Goal: Task Accomplishment & Management: Manage account settings

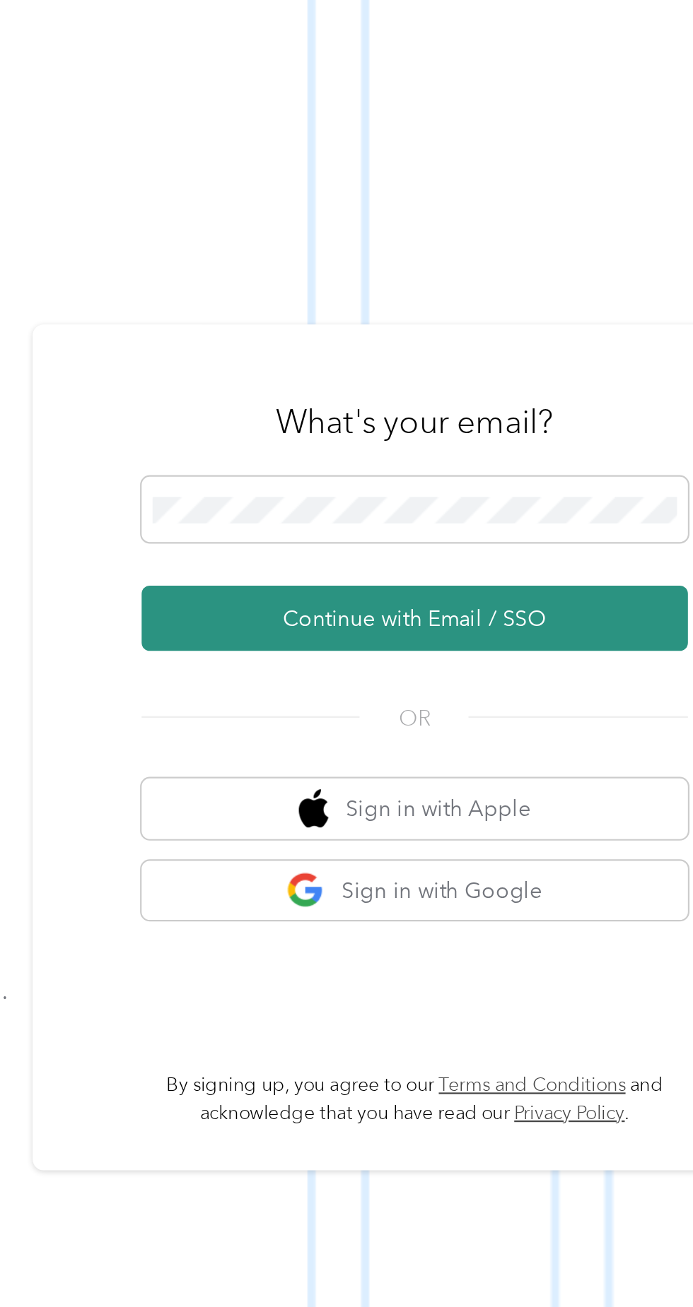
click at [538, 712] on button "Continue with Email / SSO" at bounding box center [512, 697] width 248 height 30
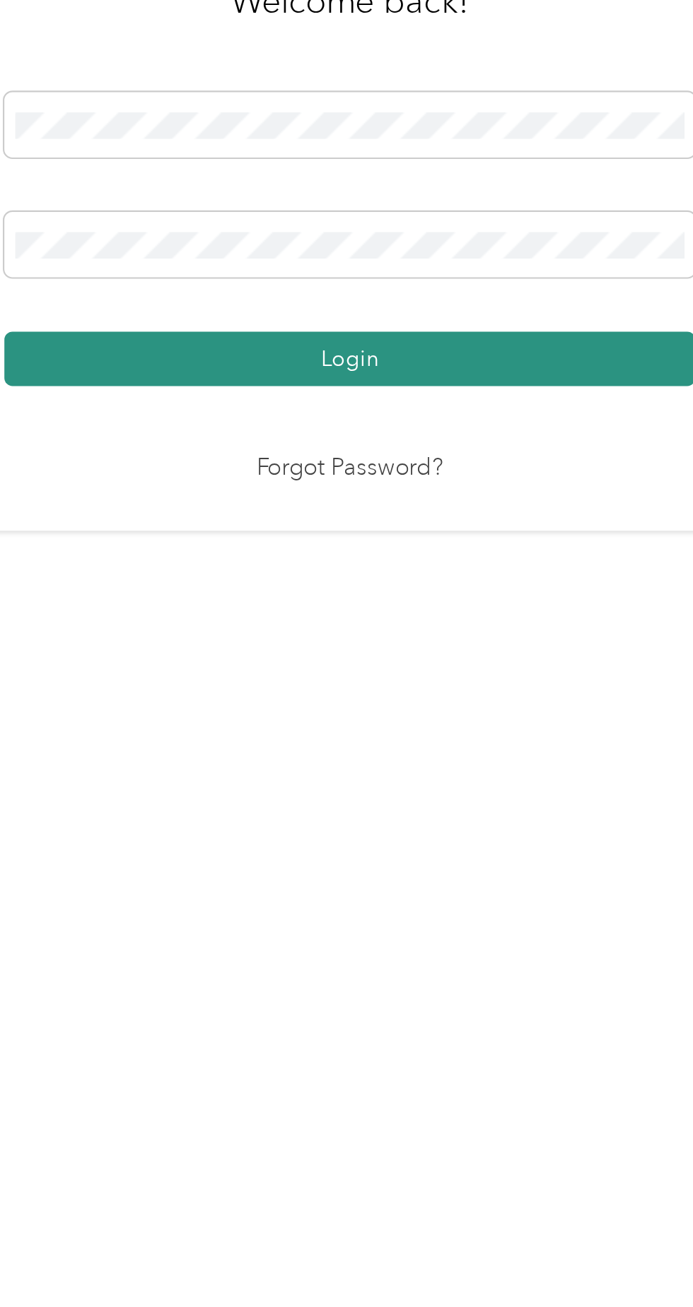
click at [403, 762] on button "Login" at bounding box center [343, 749] width 314 height 25
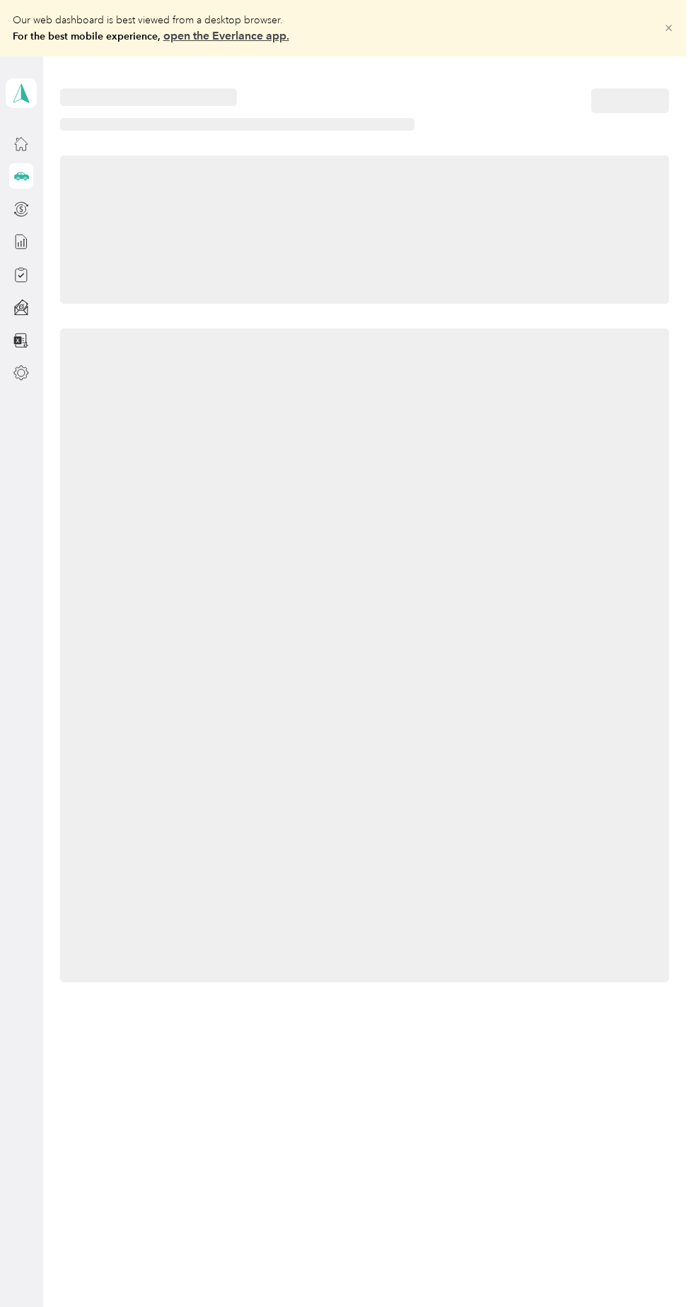
click at [673, 33] on icon at bounding box center [668, 28] width 11 height 11
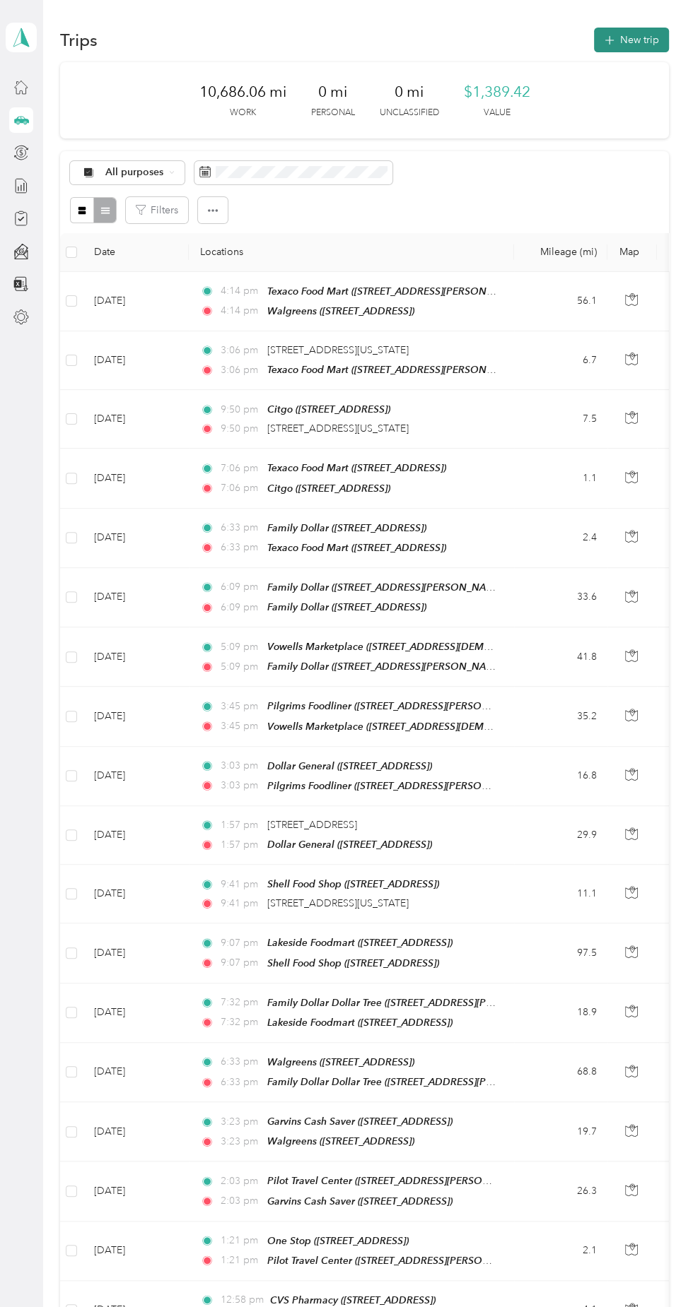
click at [632, 50] on button "New trip" at bounding box center [631, 40] width 75 height 25
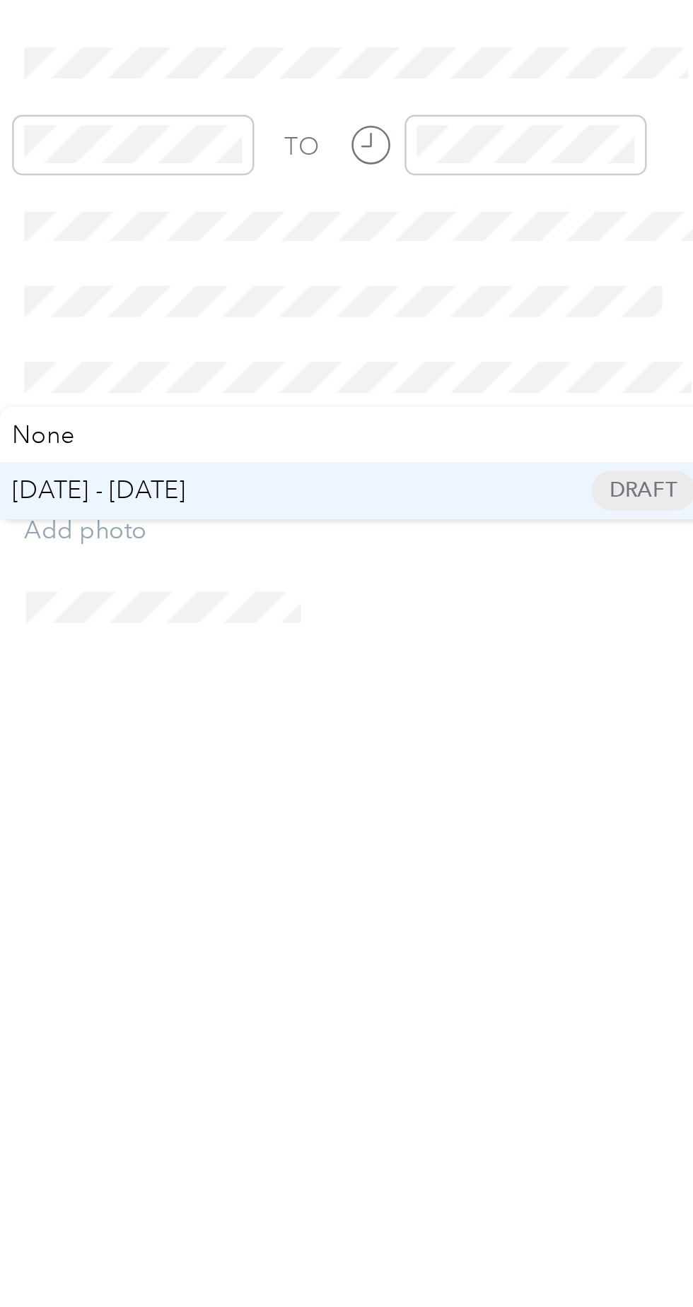
click at [459, 619] on span "[DATE] - [DATE] Draft" at bounding box center [526, 619] width 274 height 13
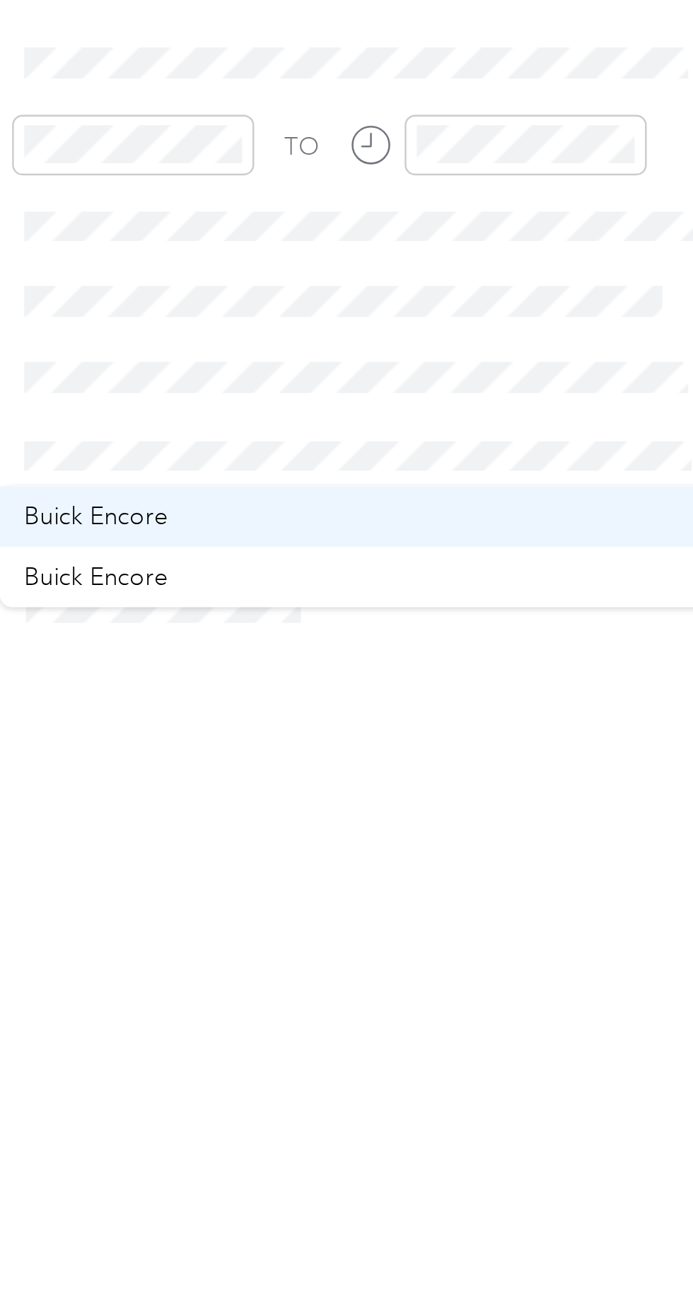
click at [445, 632] on span "Buick Encore" at bounding box center [418, 631] width 59 height 12
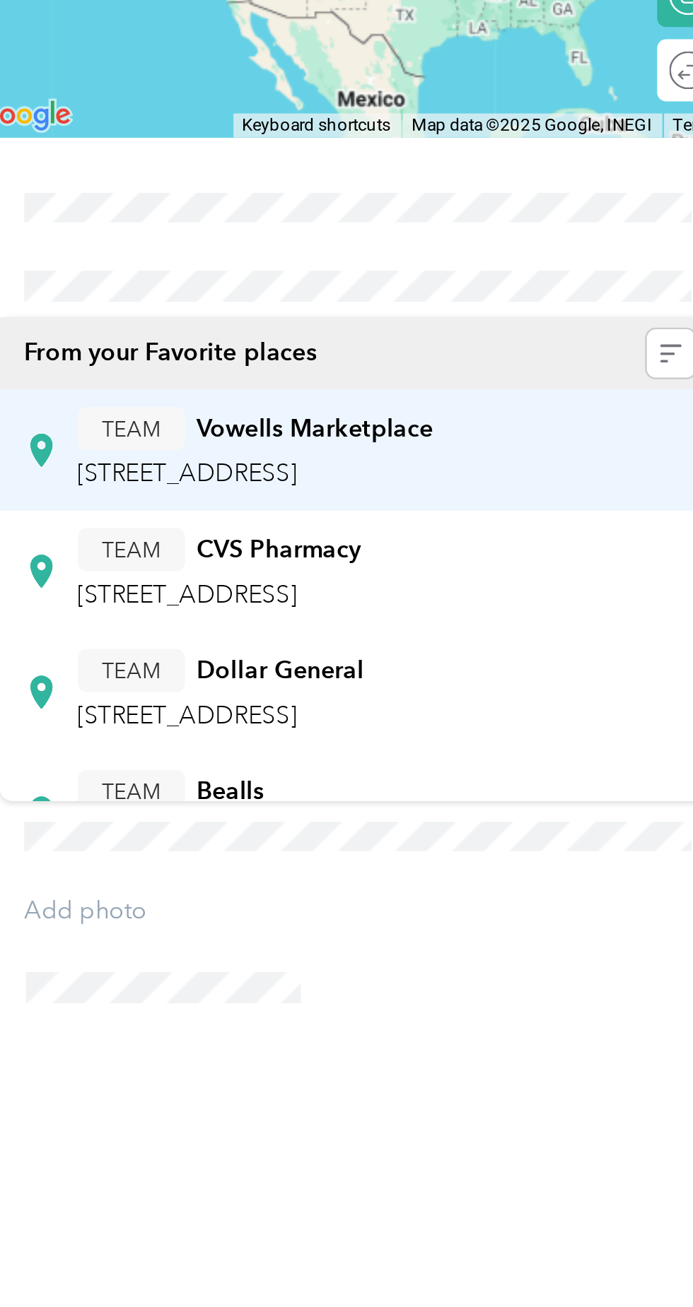
click at [500, 452] on span "[STREET_ADDRESS]" at bounding box center [456, 458] width 90 height 12
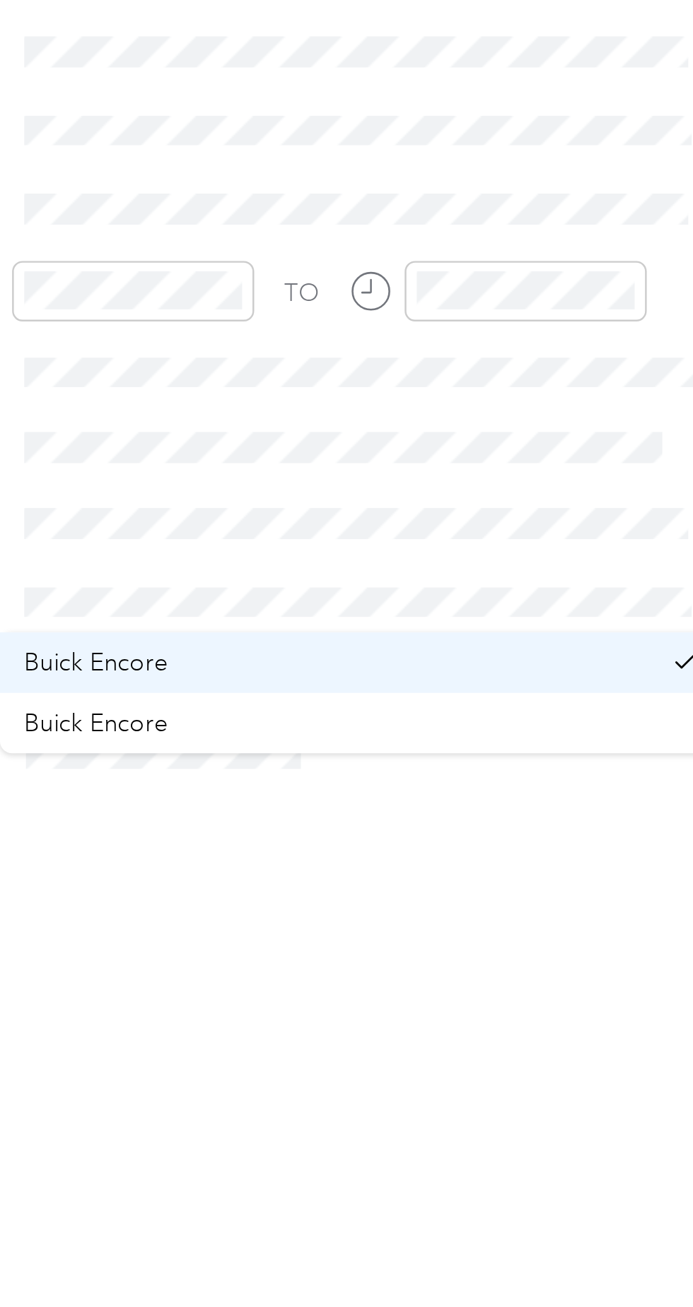
click at [442, 630] on span "Buick Encore" at bounding box center [418, 631] width 59 height 12
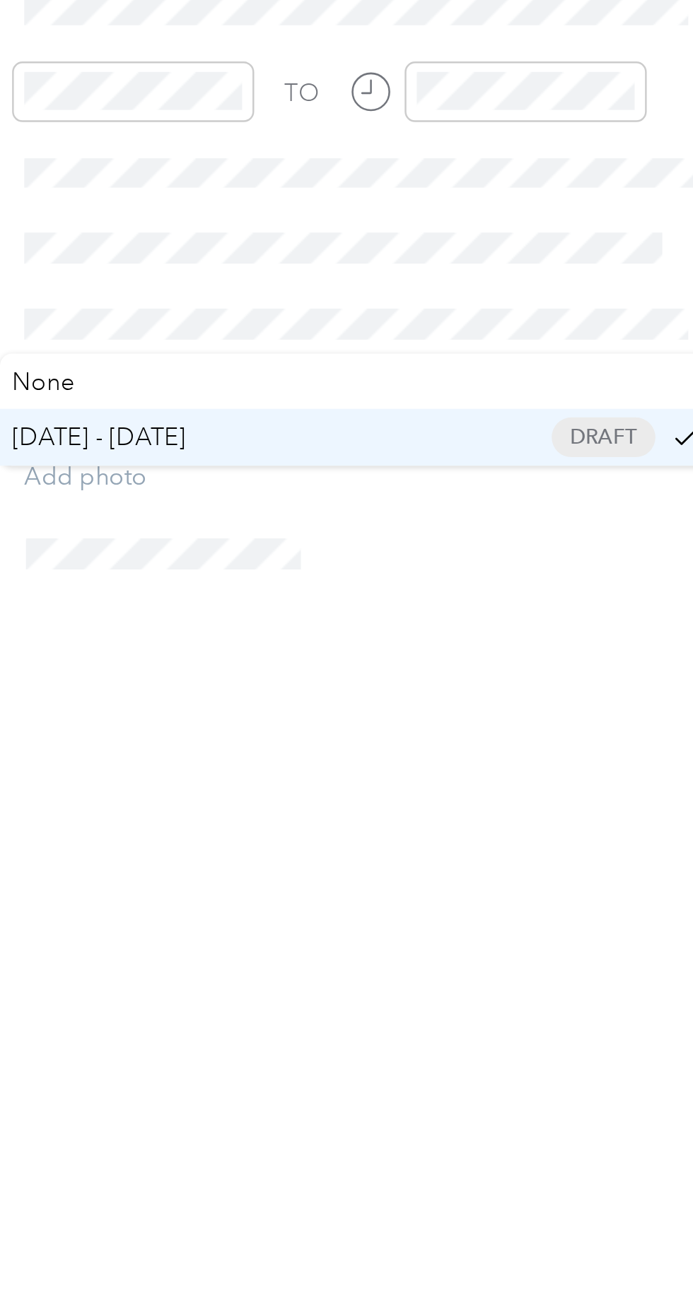
click at [459, 623] on span "[DATE] - [DATE] Draft" at bounding box center [518, 619] width 258 height 13
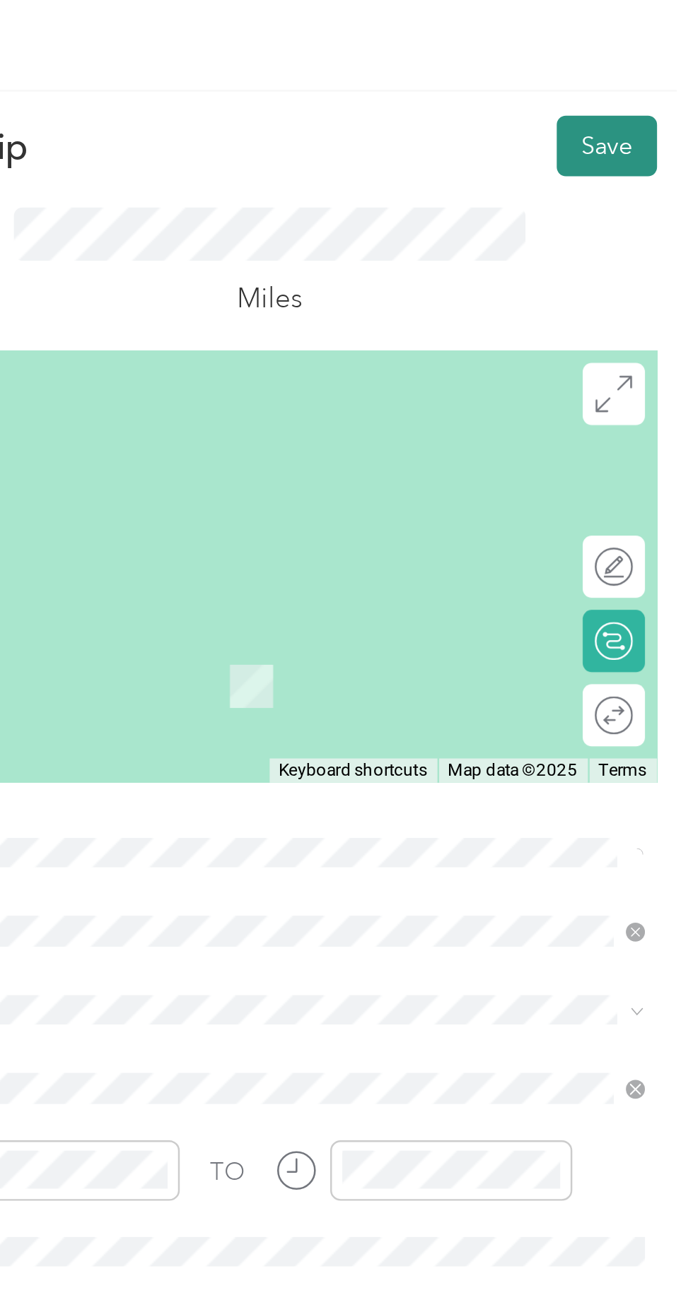
click at [649, 66] on button "Save" at bounding box center [657, 59] width 41 height 25
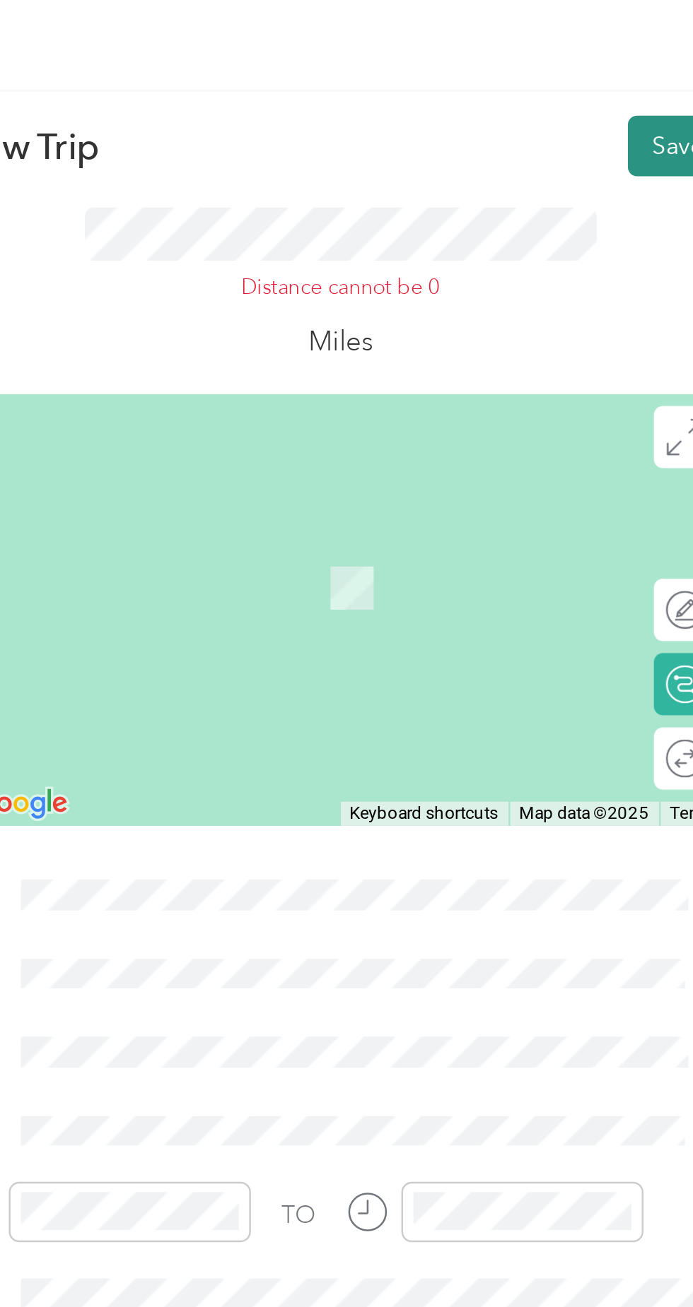
click at [647, 66] on button "Save" at bounding box center [657, 59] width 41 height 25
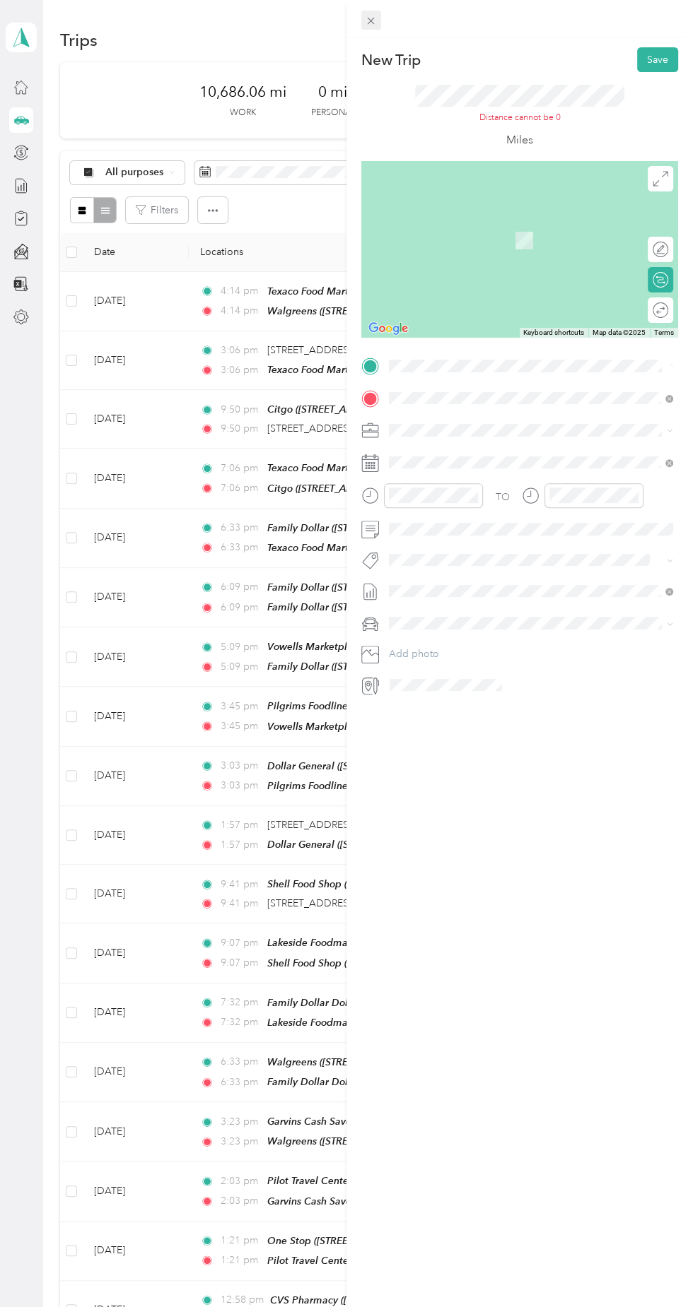
click at [370, 20] on icon at bounding box center [370, 21] width 7 height 7
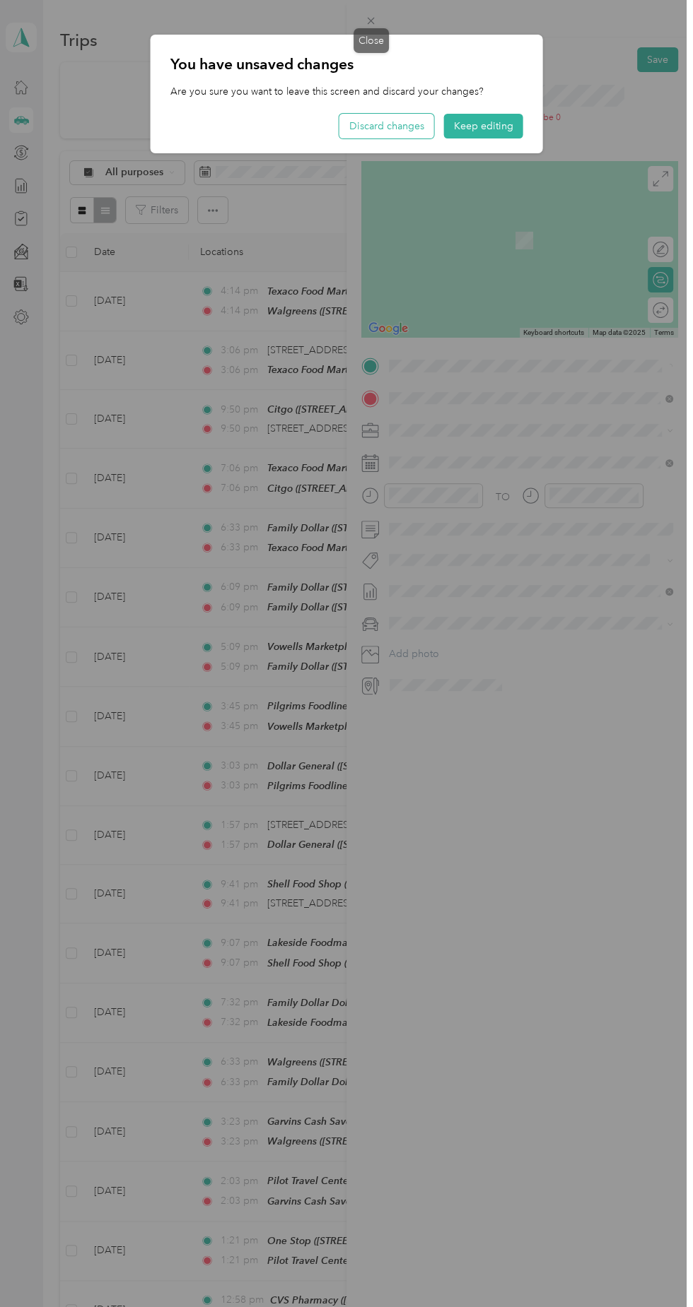
click at [390, 126] on button "Discard changes" at bounding box center [386, 126] width 95 height 25
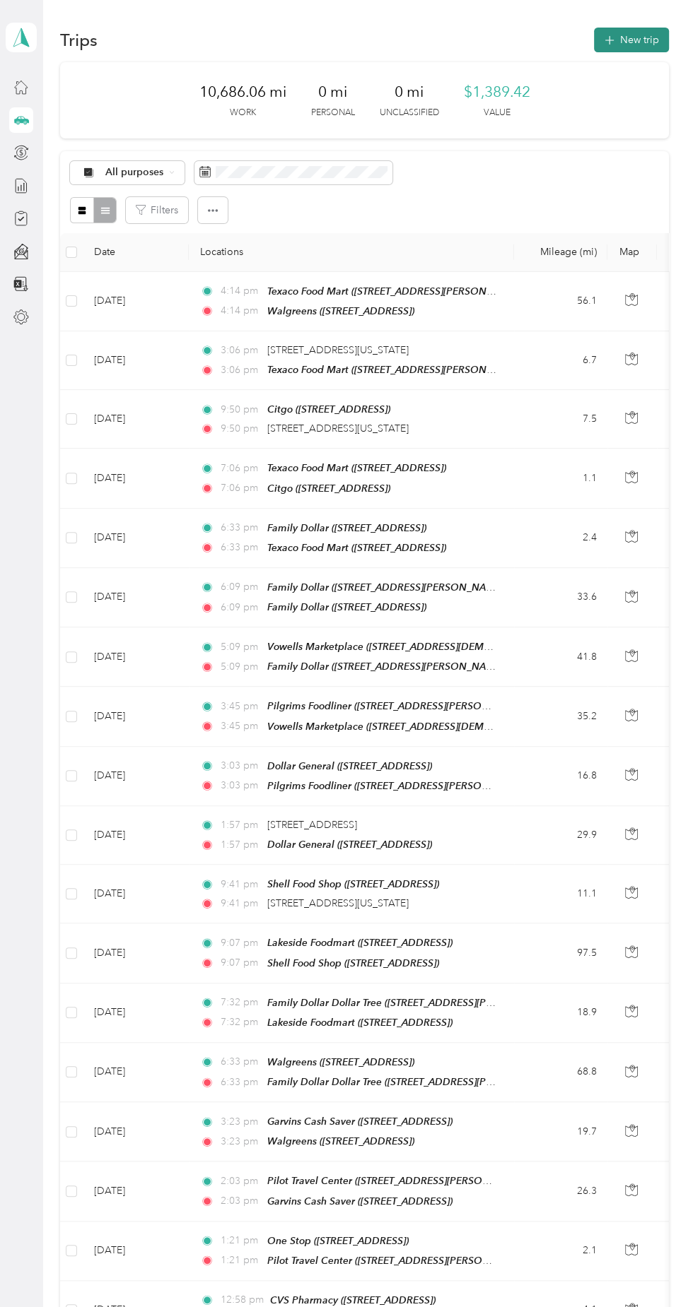
click at [644, 39] on button "New trip" at bounding box center [631, 40] width 75 height 25
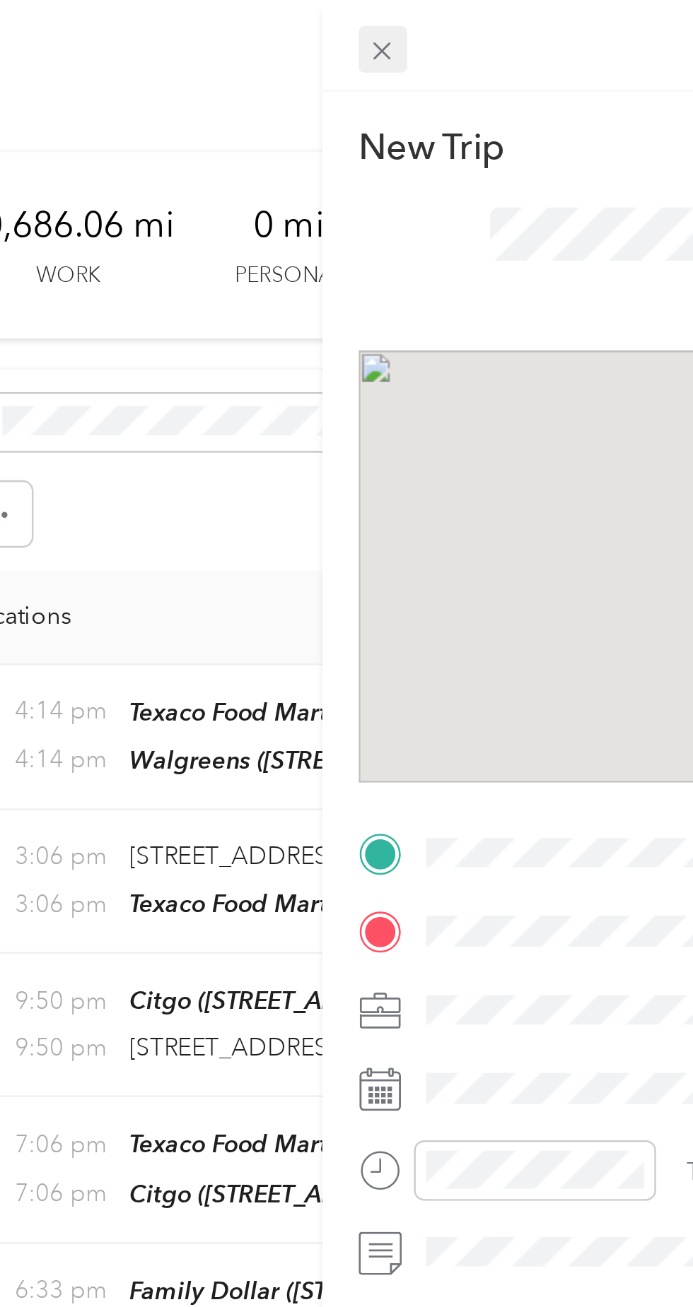
click at [377, 27] on span at bounding box center [371, 21] width 20 height 20
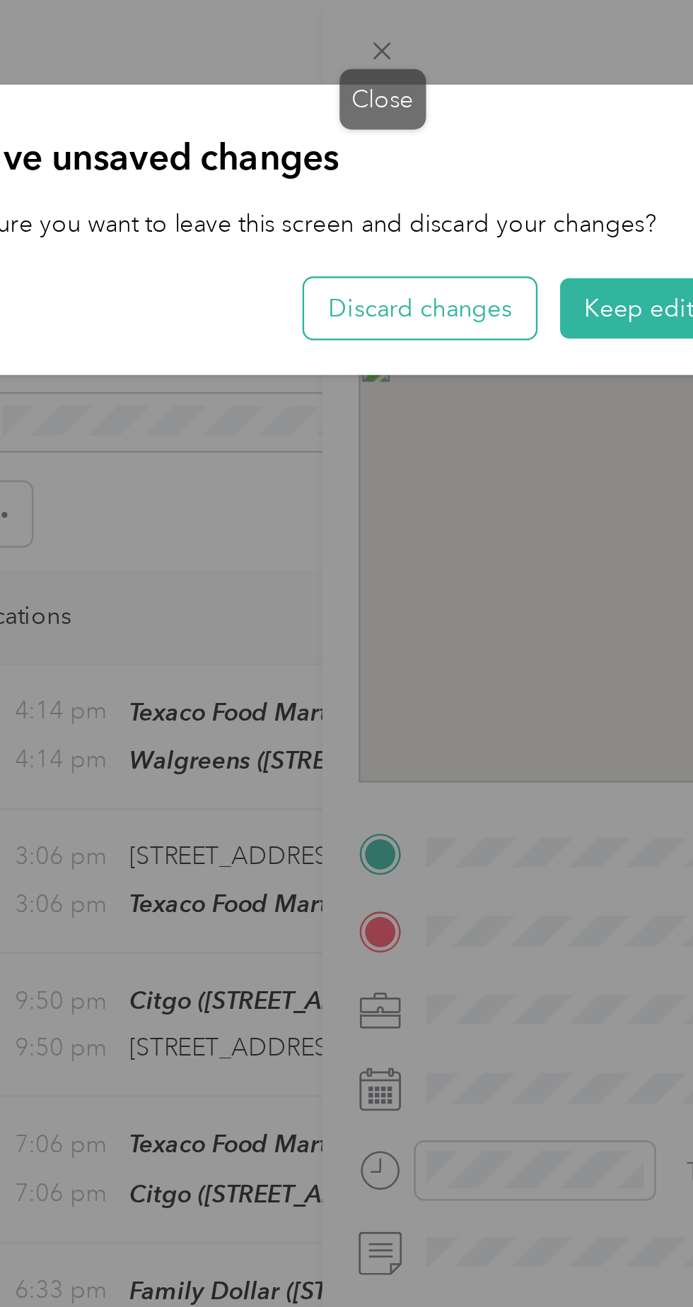
click at [396, 131] on button "Discard changes" at bounding box center [386, 126] width 95 height 25
